Goal: Information Seeking & Learning: Find specific fact

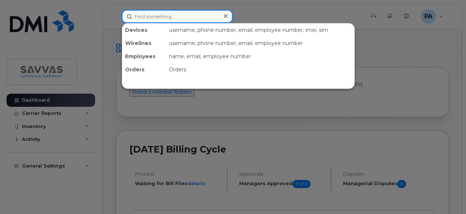
click at [152, 18] on input at bounding box center [177, 16] width 111 height 13
paste input "[DOMAIN_NAME][EMAIL_ADDRESS][PERSON_NAME][DOMAIN_NAME]"
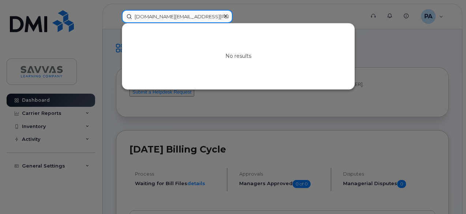
click at [145, 14] on input "[DOMAIN_NAME][EMAIL_ADDRESS][PERSON_NAME][DOMAIN_NAME]" at bounding box center [177, 16] width 111 height 13
click at [210, 16] on input "[DOMAIN_NAME][EMAIL_ADDRESS][PERSON_NAME][DOMAIN_NAME]" at bounding box center [177, 16] width 111 height 13
click at [184, 20] on input "[DOMAIN_NAME][EMAIL_ADDRESS][PERSON_NAME][DOMAIN_NAME]" at bounding box center [177, 16] width 111 height 13
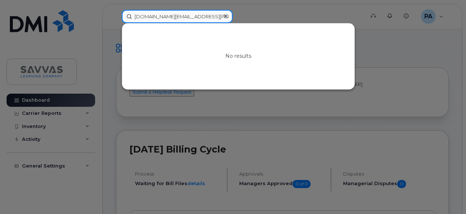
click at [184, 20] on input "[DOMAIN_NAME][EMAIL_ADDRESS][PERSON_NAME][DOMAIN_NAME]" at bounding box center [177, 16] width 111 height 13
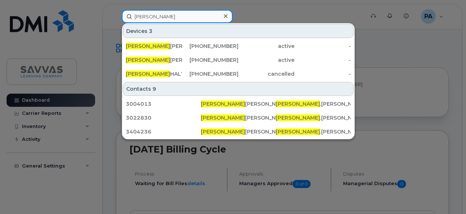
type input "[PERSON_NAME]"
